Goal: Complete application form

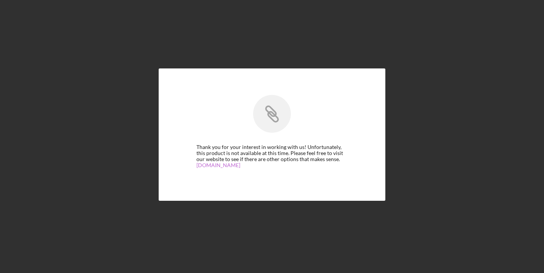
click at [213, 166] on link "[DOMAIN_NAME]" at bounding box center [218, 165] width 44 height 6
